Goal: Task Accomplishment & Management: Use online tool/utility

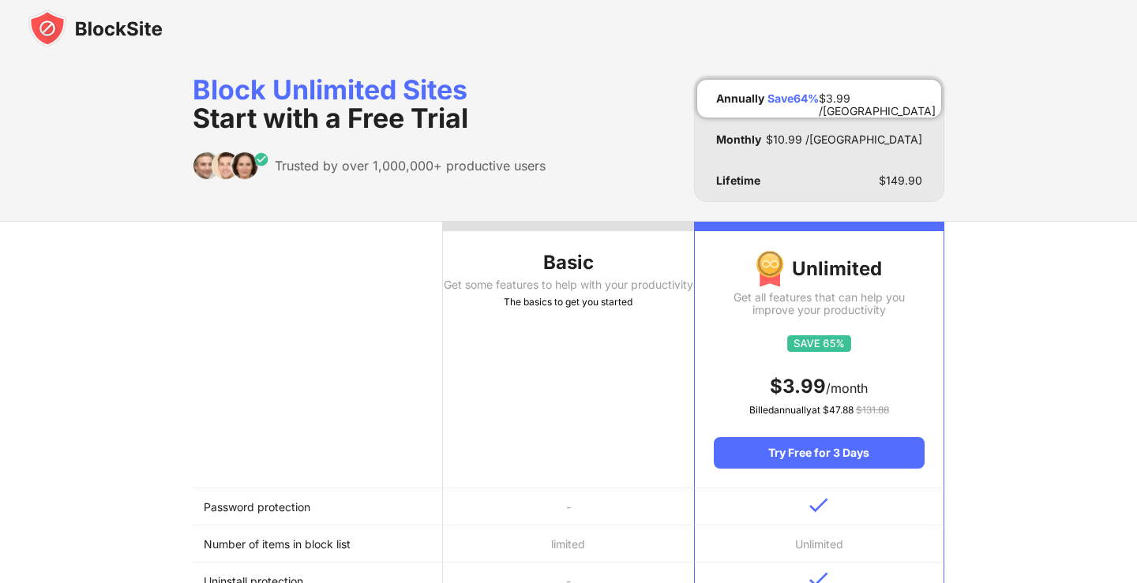
click at [630, 367] on th "Basic Get some features to help with your productivity The basics to get you st…" at bounding box center [568, 355] width 250 height 267
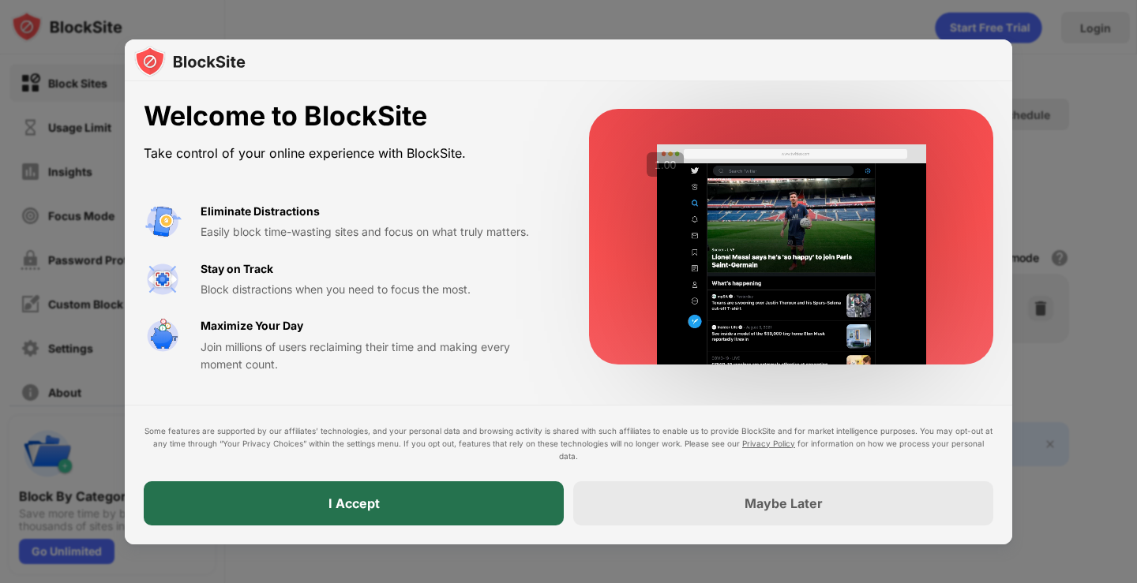
click at [394, 505] on div "I Accept" at bounding box center [354, 504] width 420 height 44
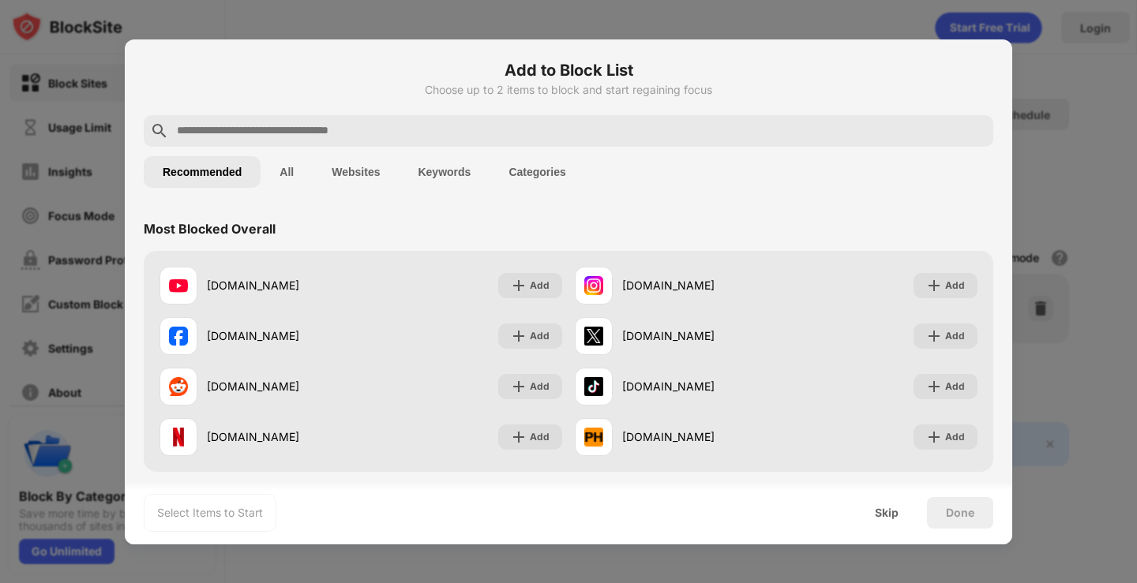
click at [626, 109] on div "Add to Block List Choose up to 2 items to block and start regaining focus" at bounding box center [569, 86] width 850 height 57
click at [598, 129] on input "text" at bounding box center [581, 131] width 812 height 19
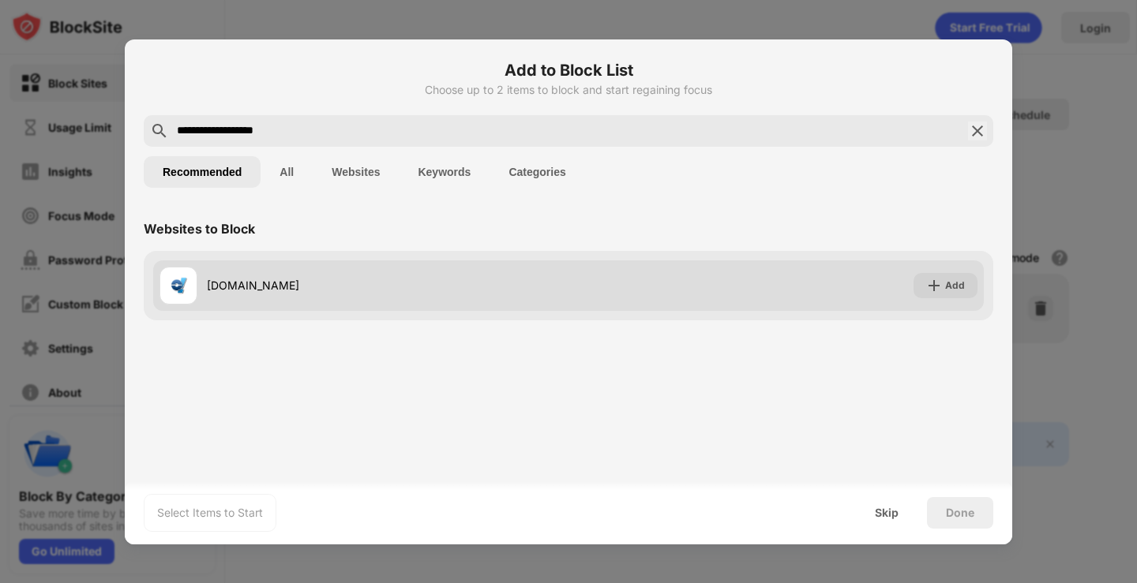
type input "**********"
click at [703, 283] on div "[DOMAIN_NAME] Add" at bounding box center [568, 286] width 831 height 51
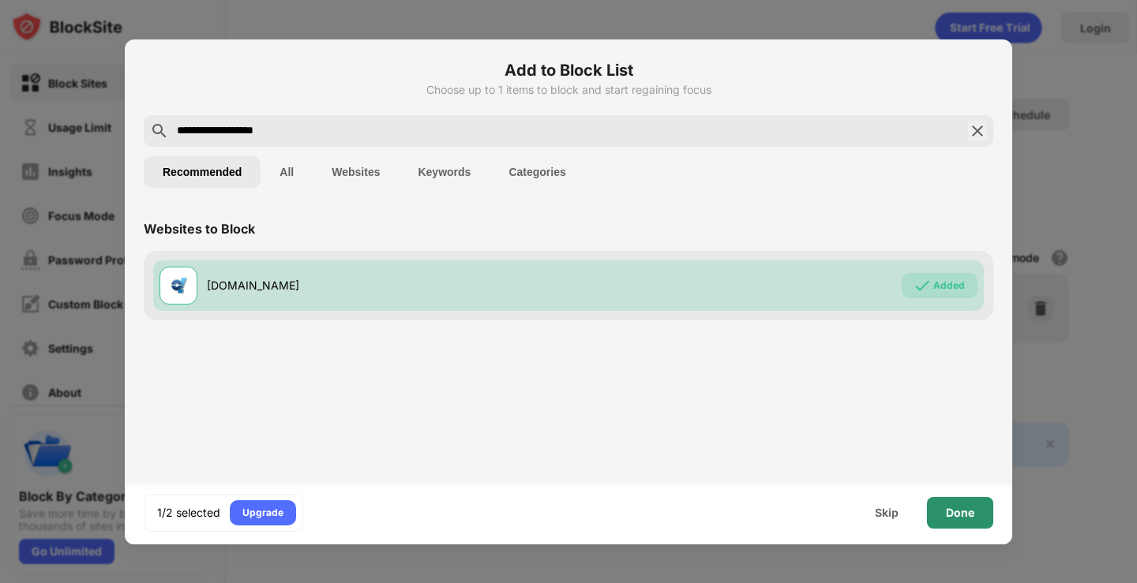
click at [951, 503] on div "Done" at bounding box center [960, 513] width 66 height 32
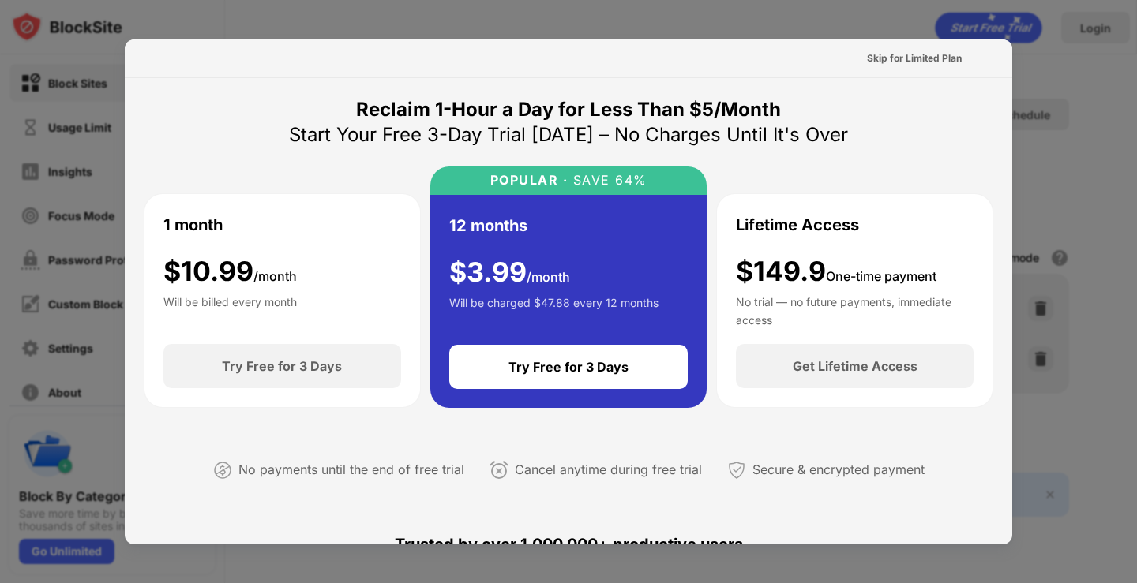
click at [951, 125] on div "Reclaim 1-Hour a Day for Less Than $5/Month Start Your Free 3-Day Trial [DATE] …" at bounding box center [569, 302] width 850 height 411
drag, startPoint x: 927, startPoint y: 128, endPoint x: 925, endPoint y: 90, distance: 38.0
click at [925, 58] on div "Skip for Limited Plan" at bounding box center [914, 59] width 95 height 16
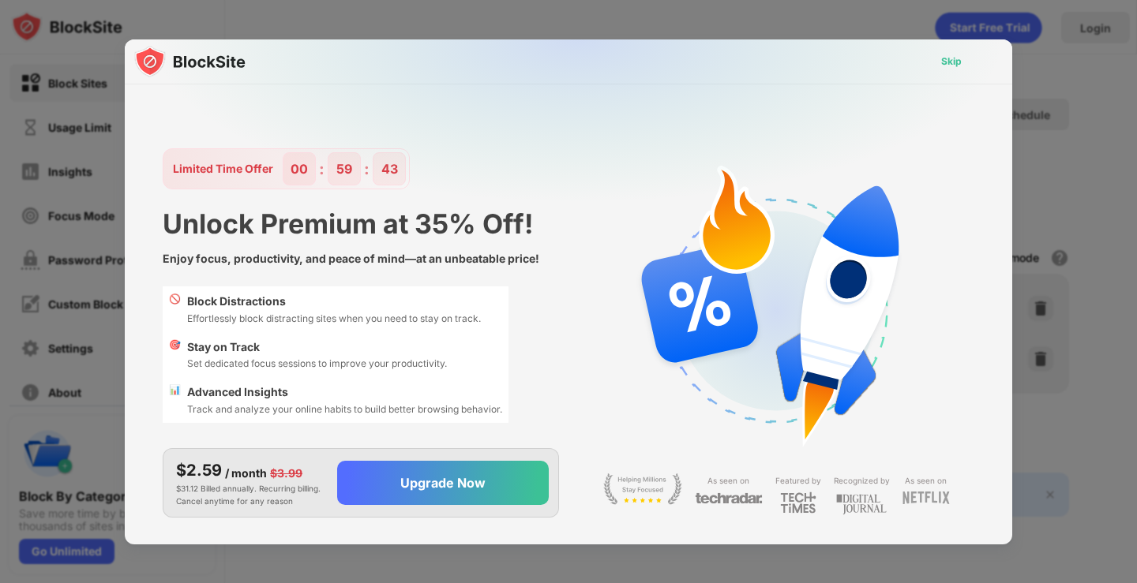
click at [958, 61] on div "Skip" at bounding box center [951, 62] width 21 height 16
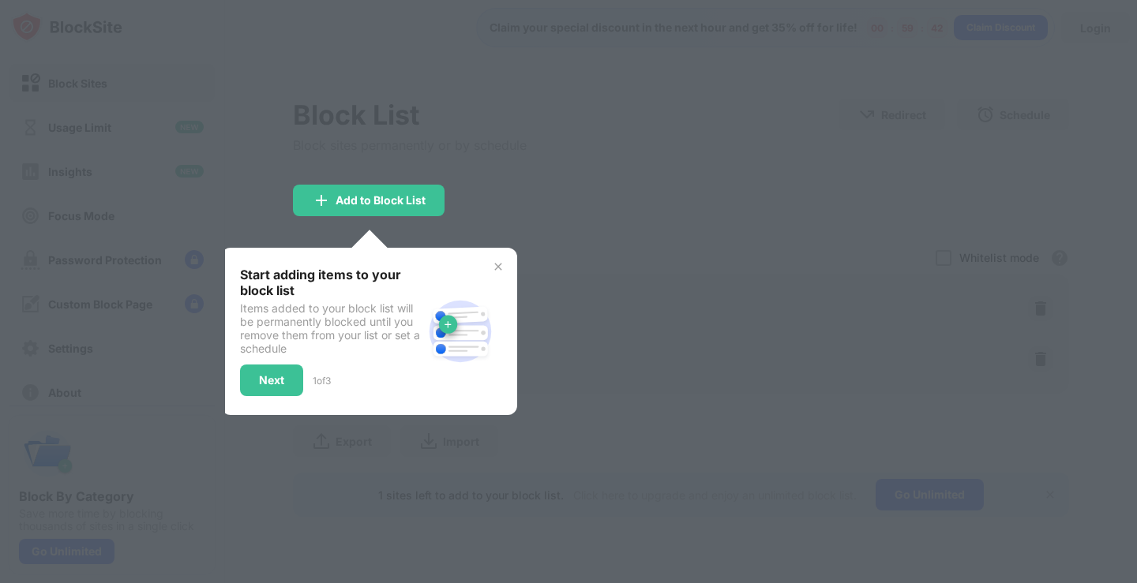
click at [711, 228] on div at bounding box center [568, 291] width 1137 height 583
click at [499, 262] on img at bounding box center [498, 267] width 13 height 13
